Goal: Task Accomplishment & Management: Manage account settings

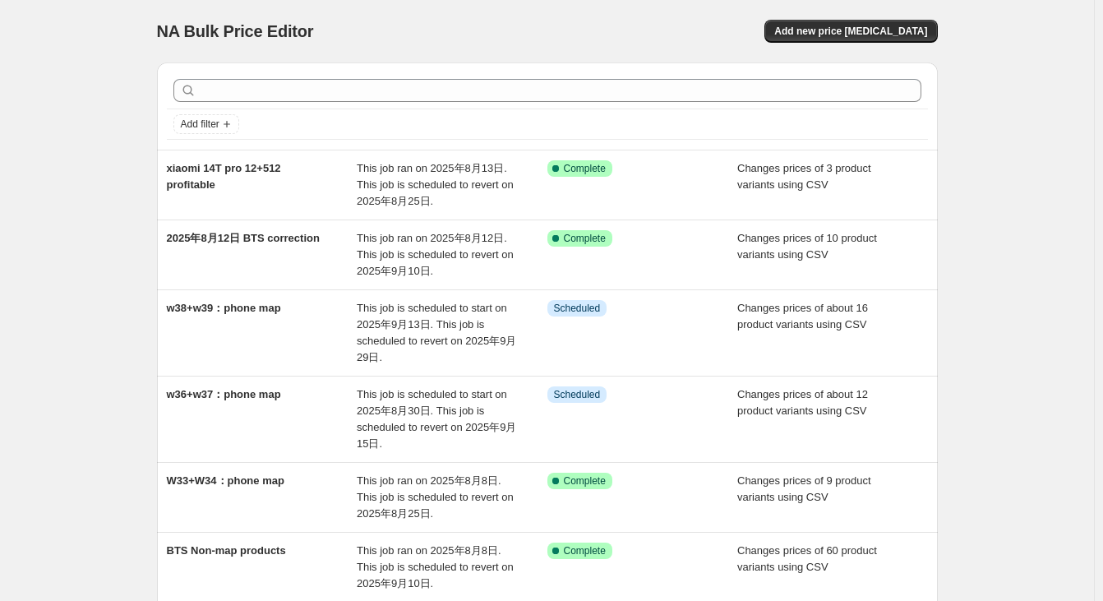
drag, startPoint x: 725, startPoint y: 6, endPoint x: 710, endPoint y: 20, distance: 20.3
click at [725, 6] on div "NA Bulk Price Editor. This page is ready NA Bulk Price Editor Add new price [ME…" at bounding box center [547, 31] width 781 height 62
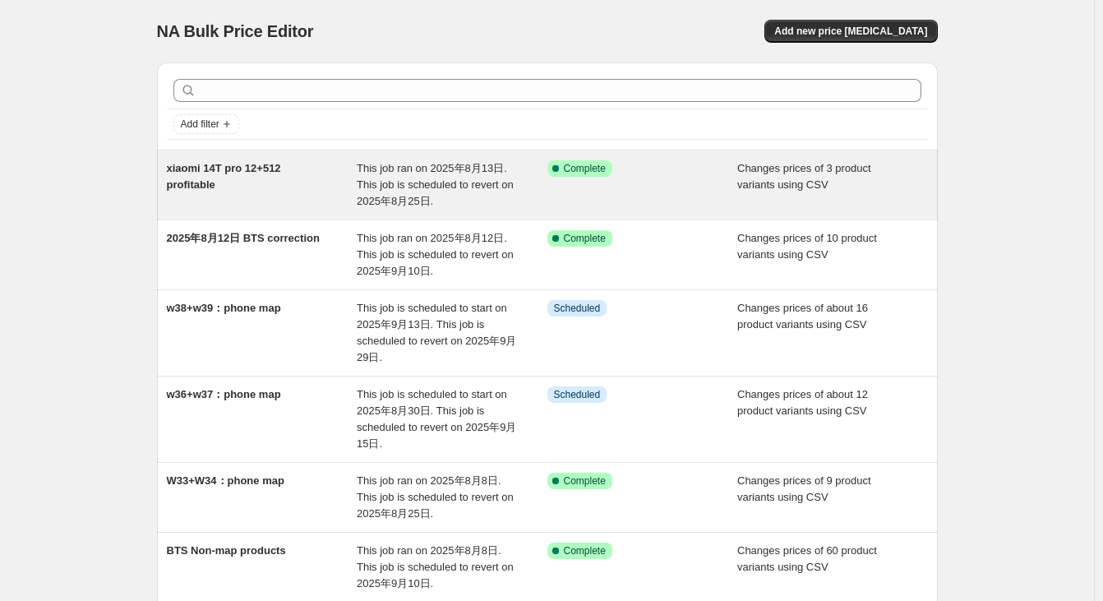
click at [324, 183] on div "xiaomi 14T pro 12+512 profitable" at bounding box center [262, 184] width 191 height 49
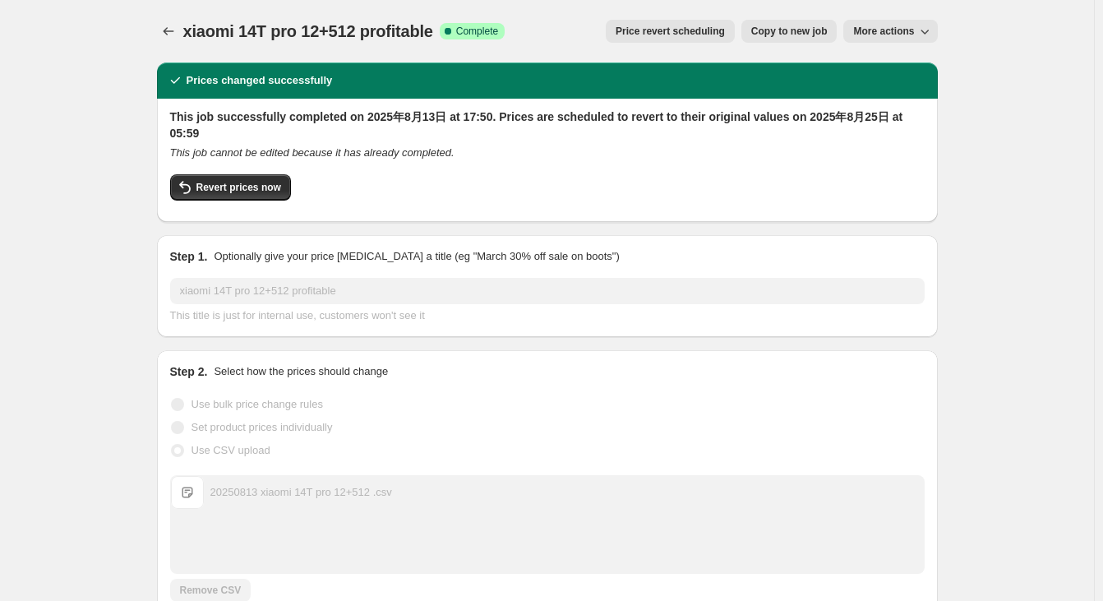
click at [897, 26] on span "More actions" at bounding box center [883, 31] width 61 height 13
click at [903, 91] on span "Delete job" at bounding box center [880, 93] width 48 height 12
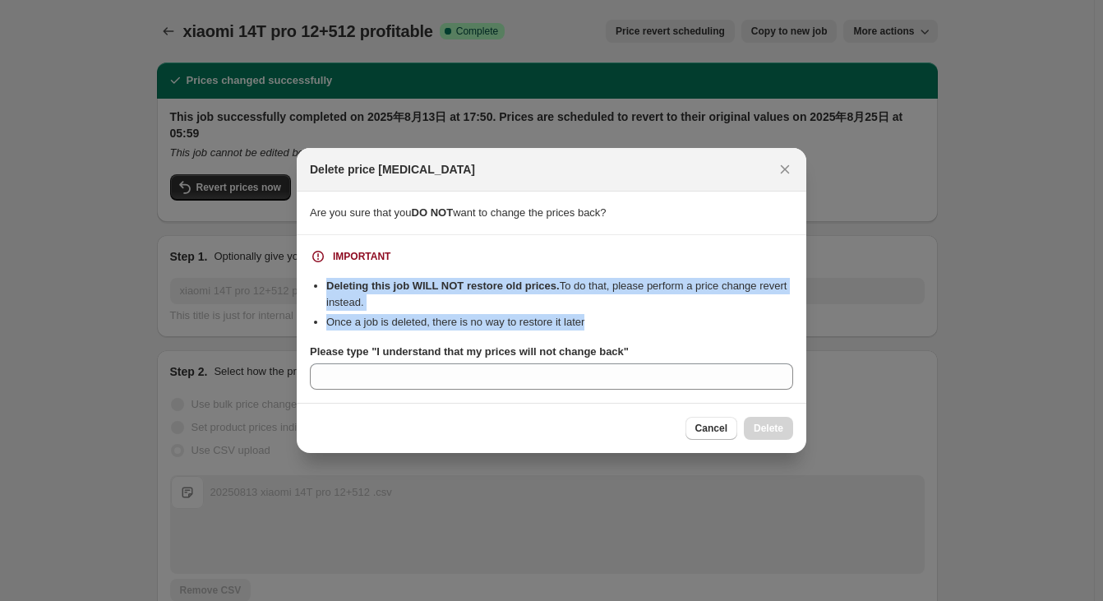
drag, startPoint x: 622, startPoint y: 318, endPoint x: 311, endPoint y: 291, distance: 312.6
click at [310, 291] on ul "Deleting this job WILL NOT restore old prices. To do that, please perform a pri…" at bounding box center [551, 304] width 483 height 53
click at [299, 256] on div at bounding box center [299, 256] width 0 height 0
click at [782, 166] on icon "Close" at bounding box center [785, 169] width 9 height 9
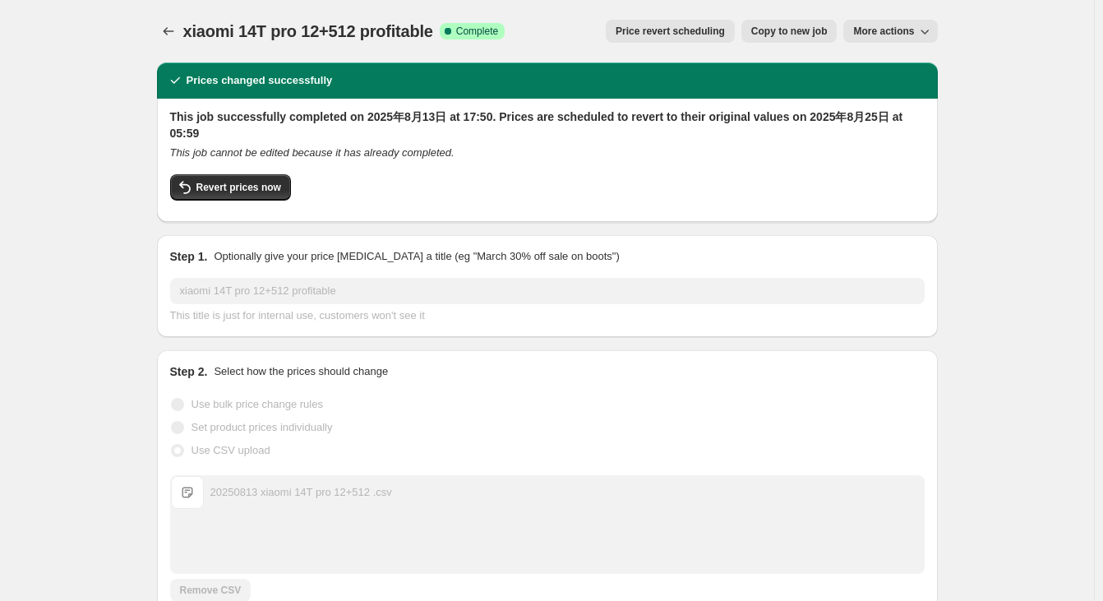
click at [698, 30] on span "Price revert scheduling" at bounding box center [670, 31] width 109 height 13
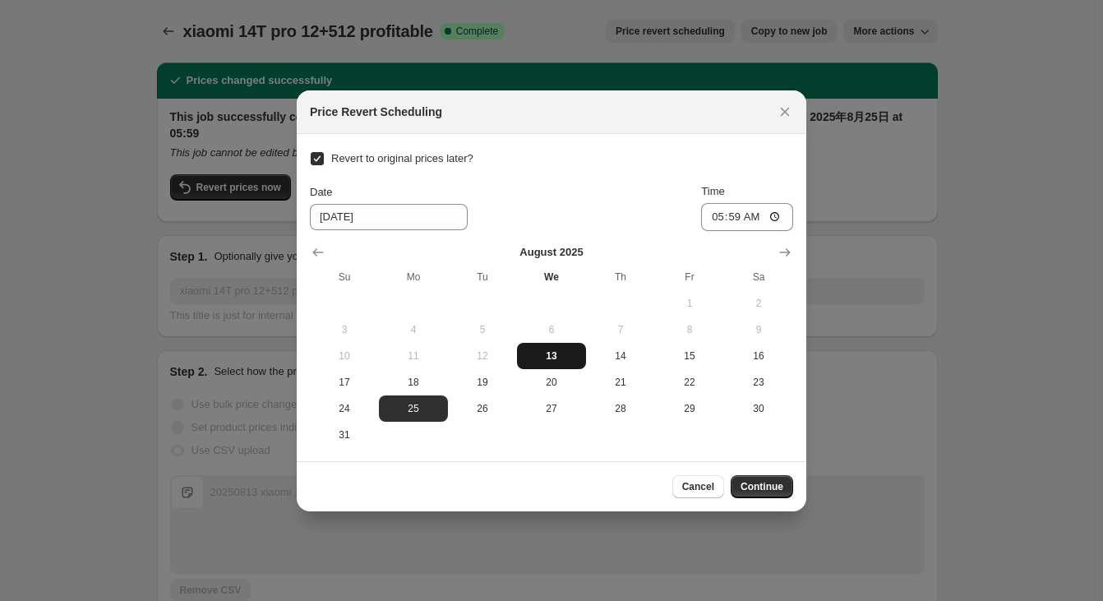
click at [557, 362] on button "13" at bounding box center [551, 356] width 69 height 26
type input "[DATE]"
click at [771, 212] on input "05:59" at bounding box center [747, 217] width 92 height 28
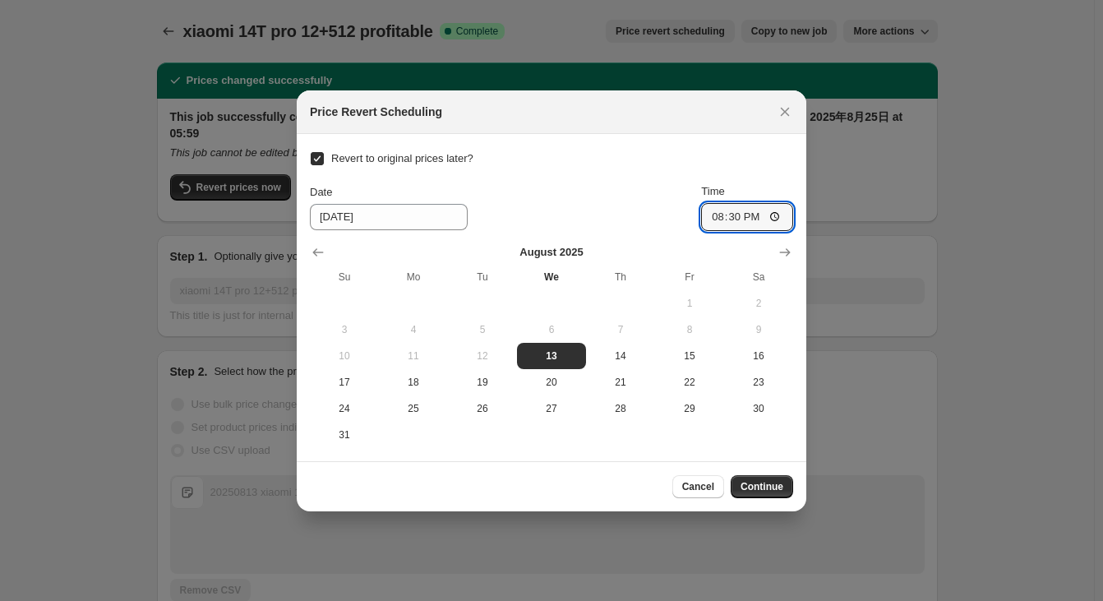
type input "20:30"
click at [564, 471] on div "Cancel Continue" at bounding box center [552, 486] width 510 height 50
click at [763, 486] on span "Continue" at bounding box center [761, 486] width 43 height 13
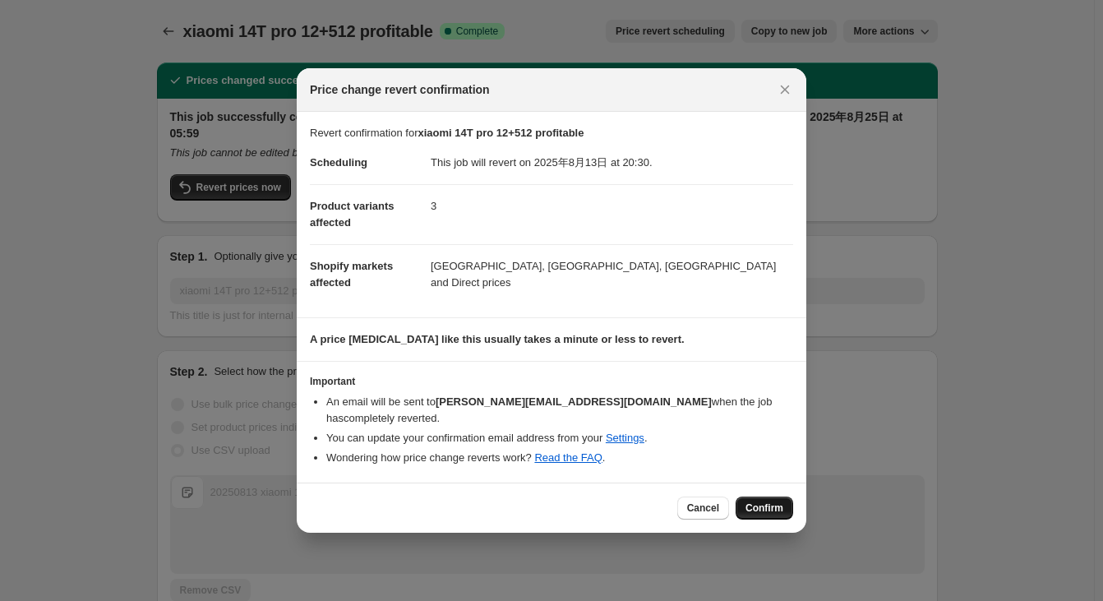
click at [765, 496] on button "Confirm" at bounding box center [765, 507] width 58 height 23
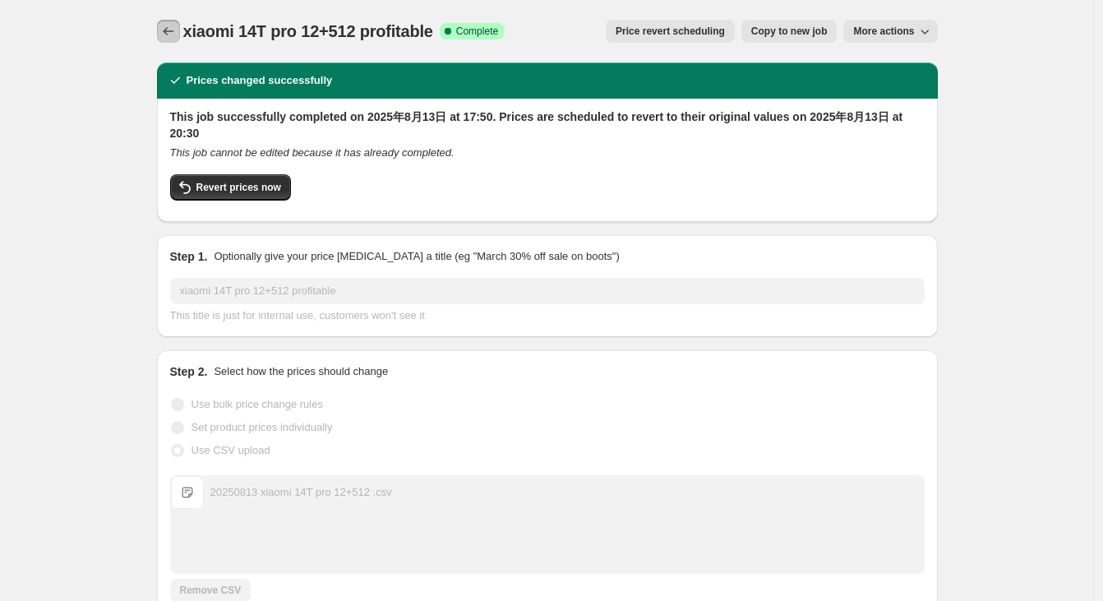
click at [174, 25] on icon "Price change jobs" at bounding box center [168, 31] width 16 height 16
